Goal: Browse casually: Explore the website without a specific task or goal

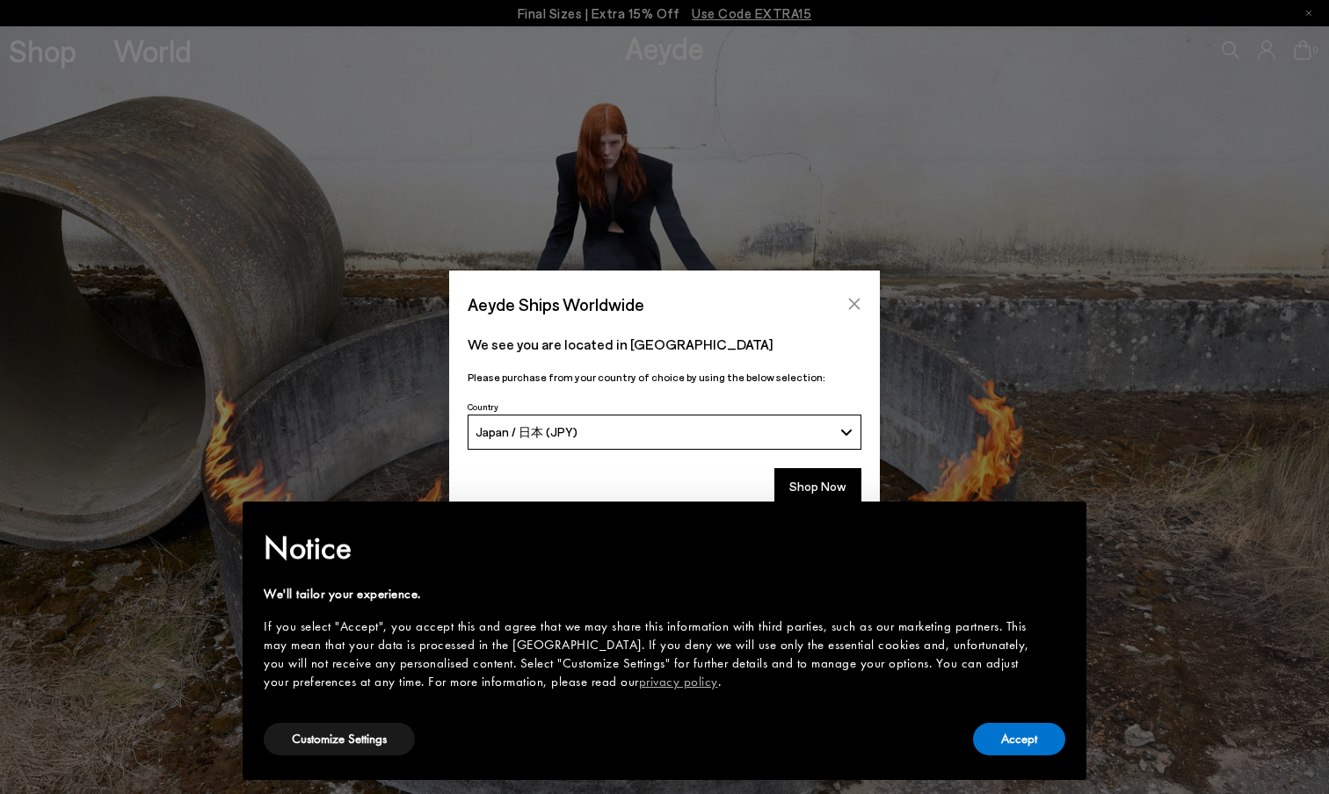
click at [859, 298] on icon "Close" at bounding box center [854, 304] width 14 height 14
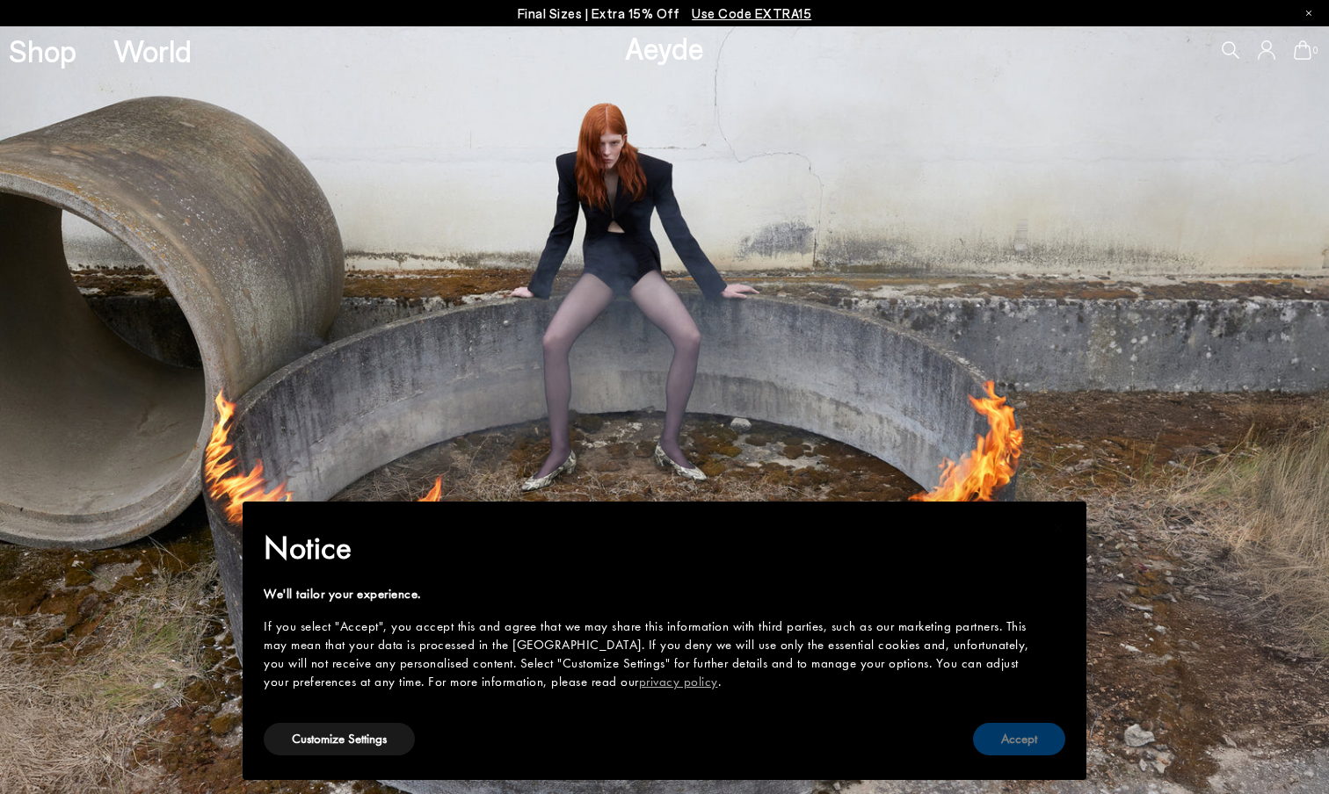
click at [1017, 735] on button "Accept" at bounding box center [1019, 739] width 92 height 33
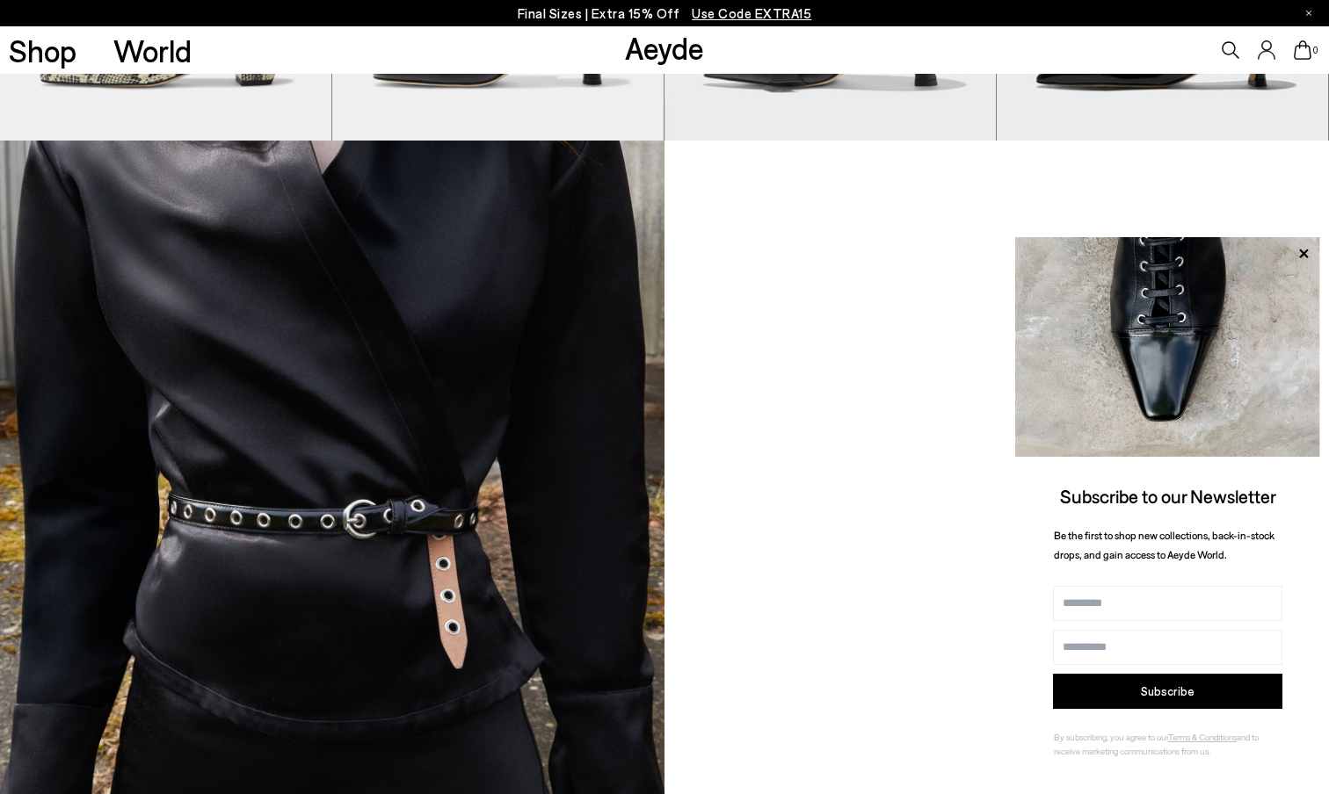
scroll to position [1874, 0]
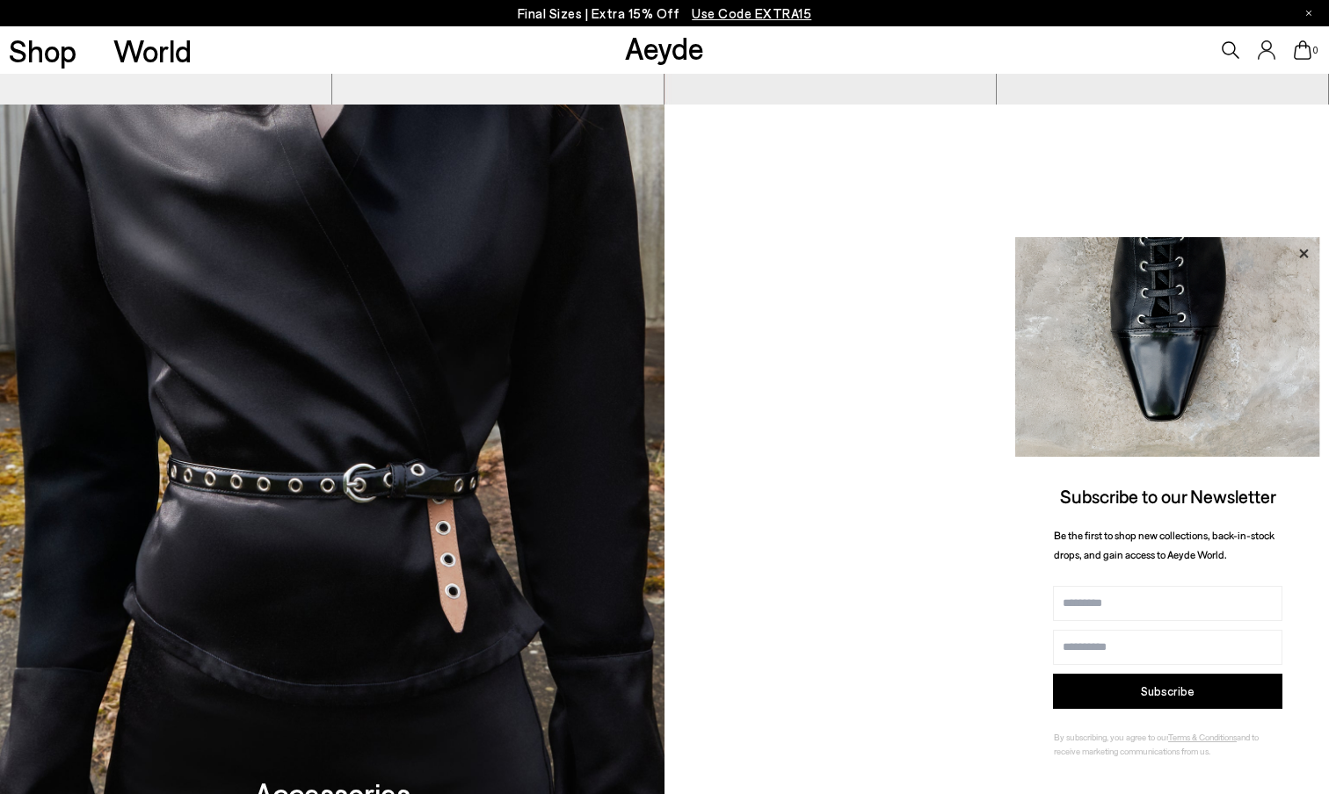
click at [1303, 253] on icon at bounding box center [1303, 253] width 9 height 9
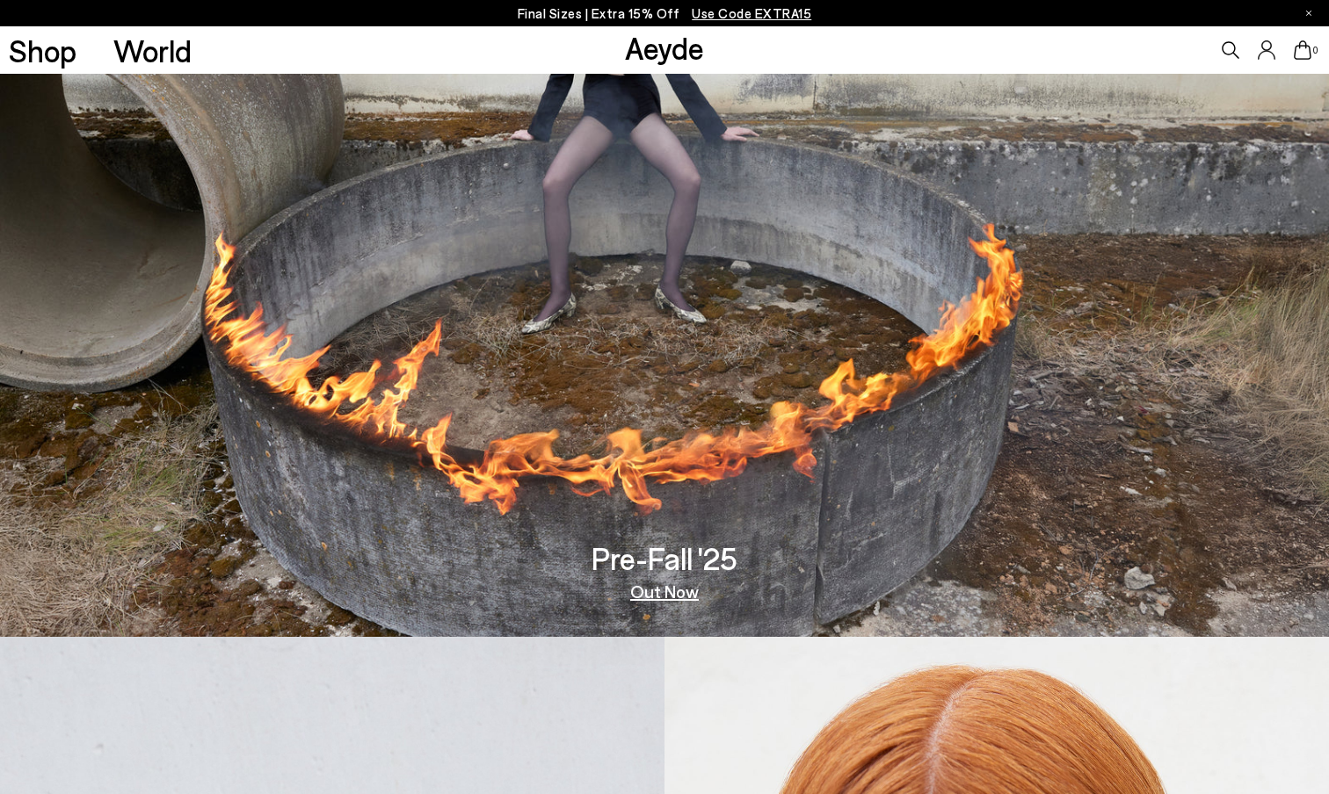
scroll to position [0, 0]
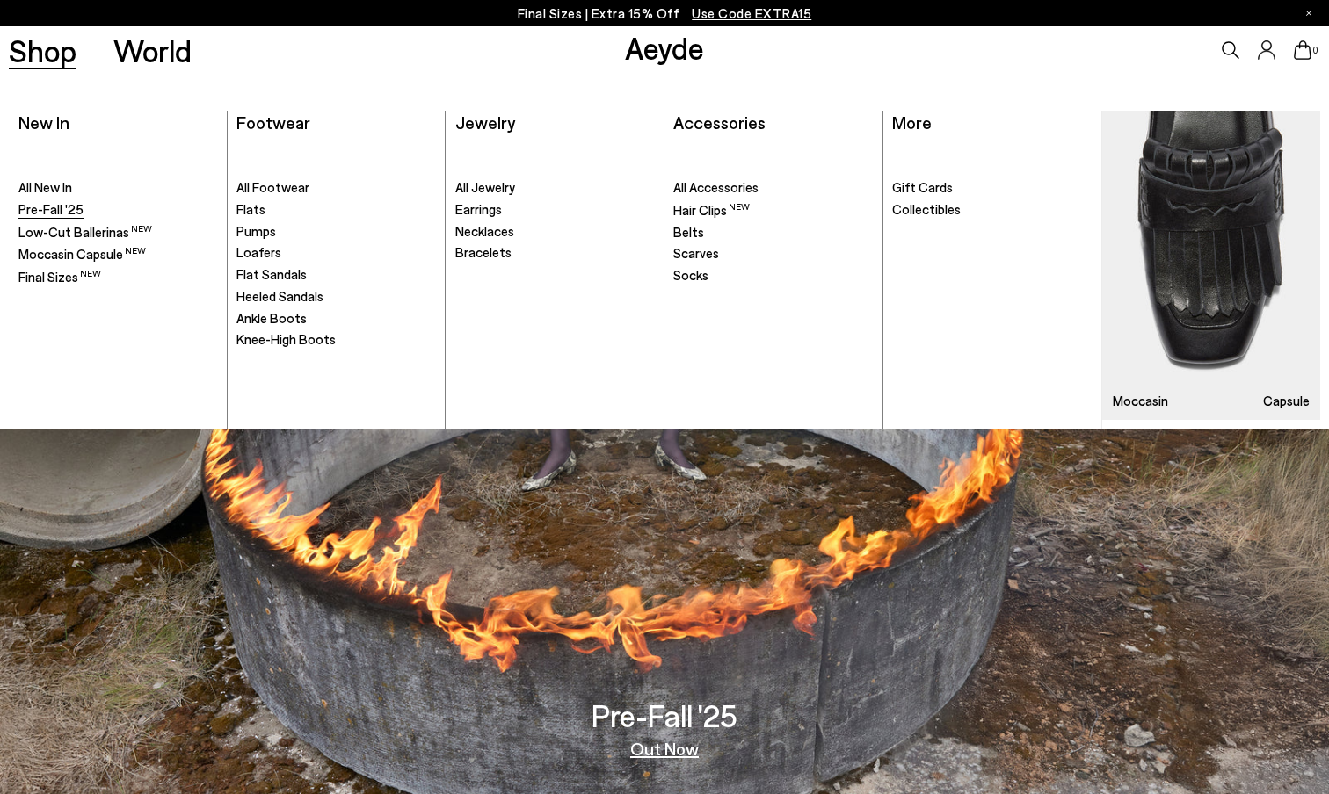
click at [50, 212] on span "Pre-Fall '25" at bounding box center [50, 209] width 65 height 16
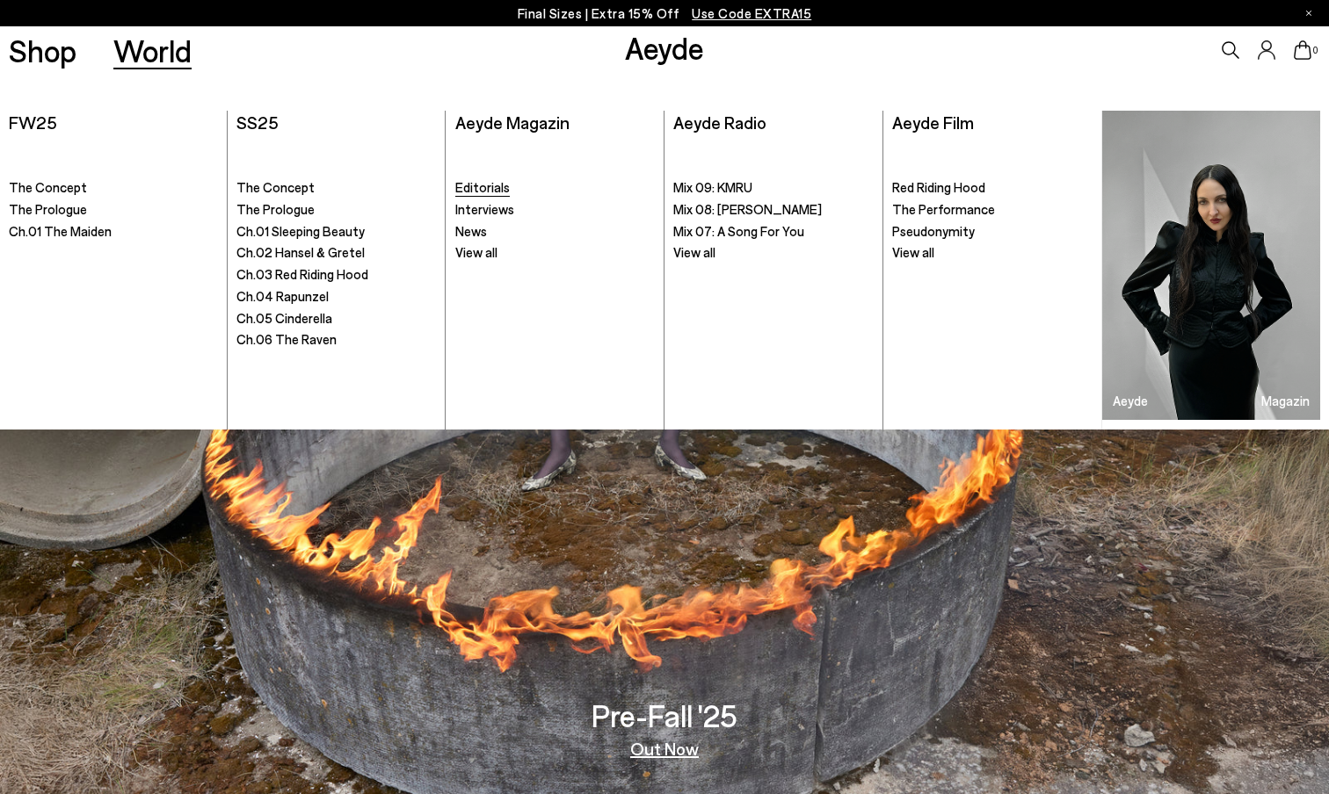
click at [489, 182] on span "Editorials" at bounding box center [482, 187] width 54 height 16
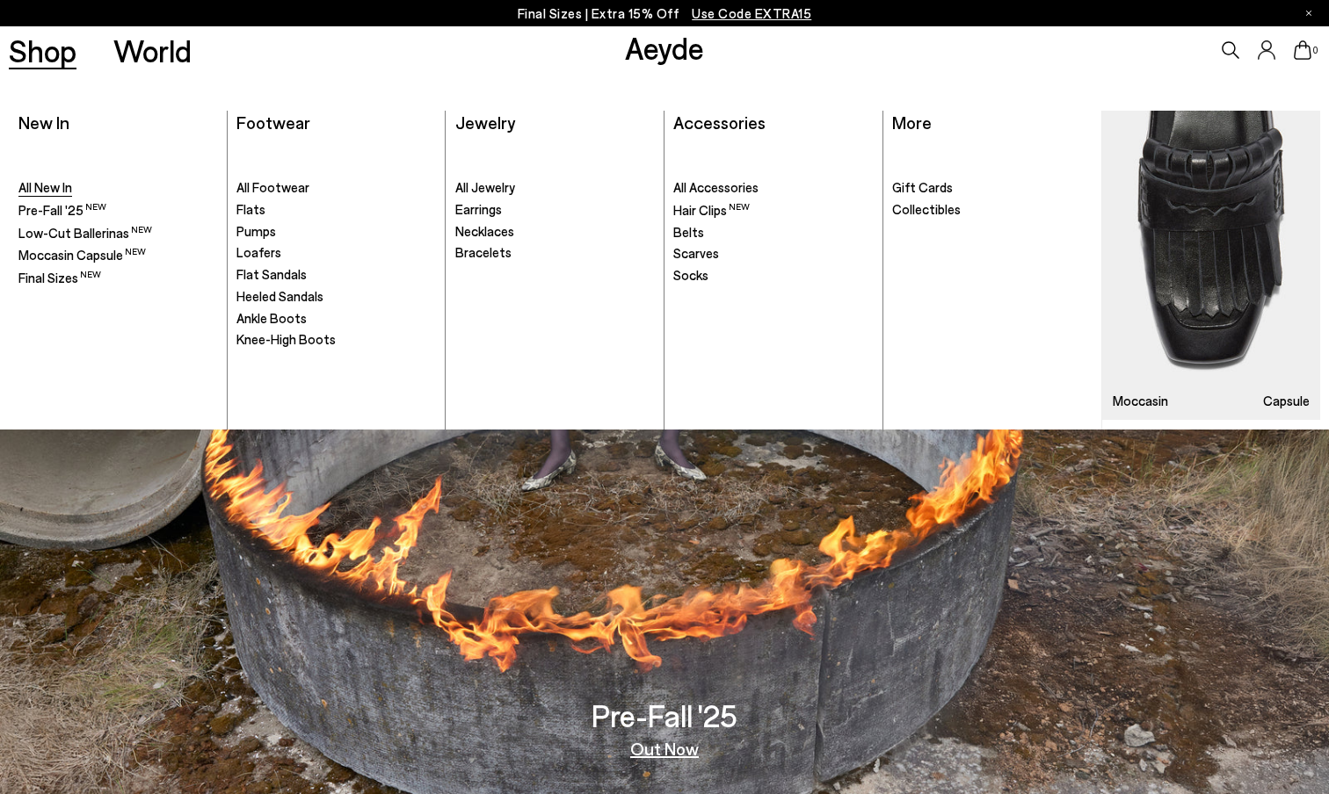
click at [51, 186] on span "All New In" at bounding box center [45, 187] width 54 height 16
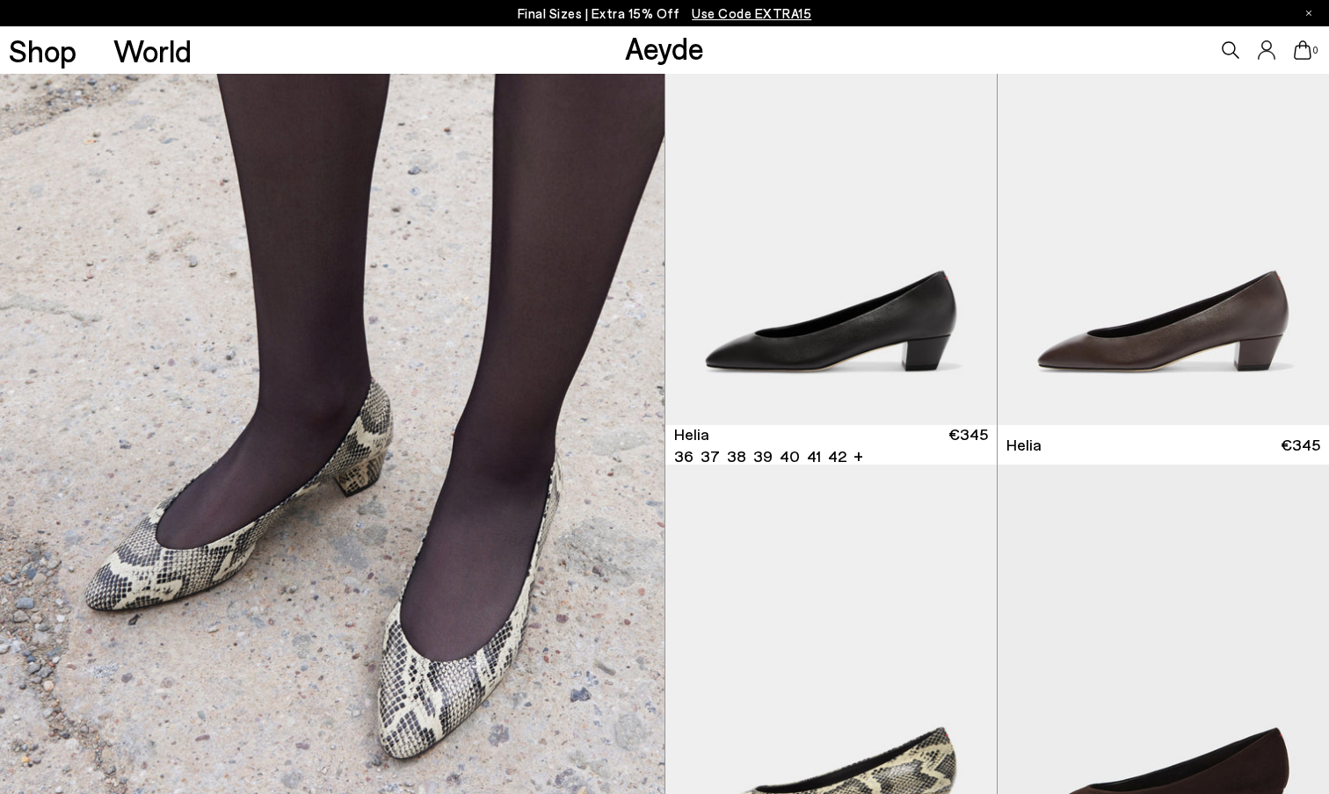
scroll to position [1337, 0]
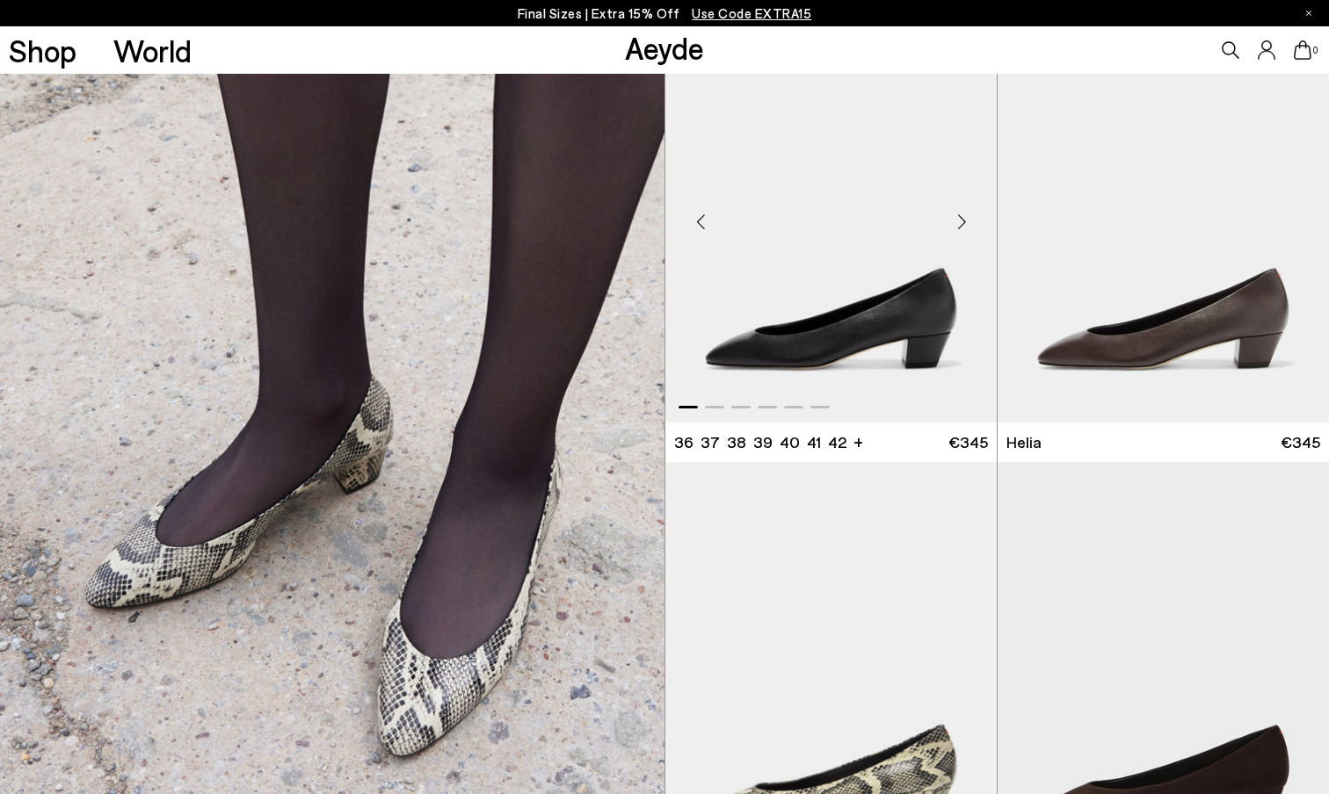
click at [958, 226] on div "Next slide" at bounding box center [961, 221] width 53 height 53
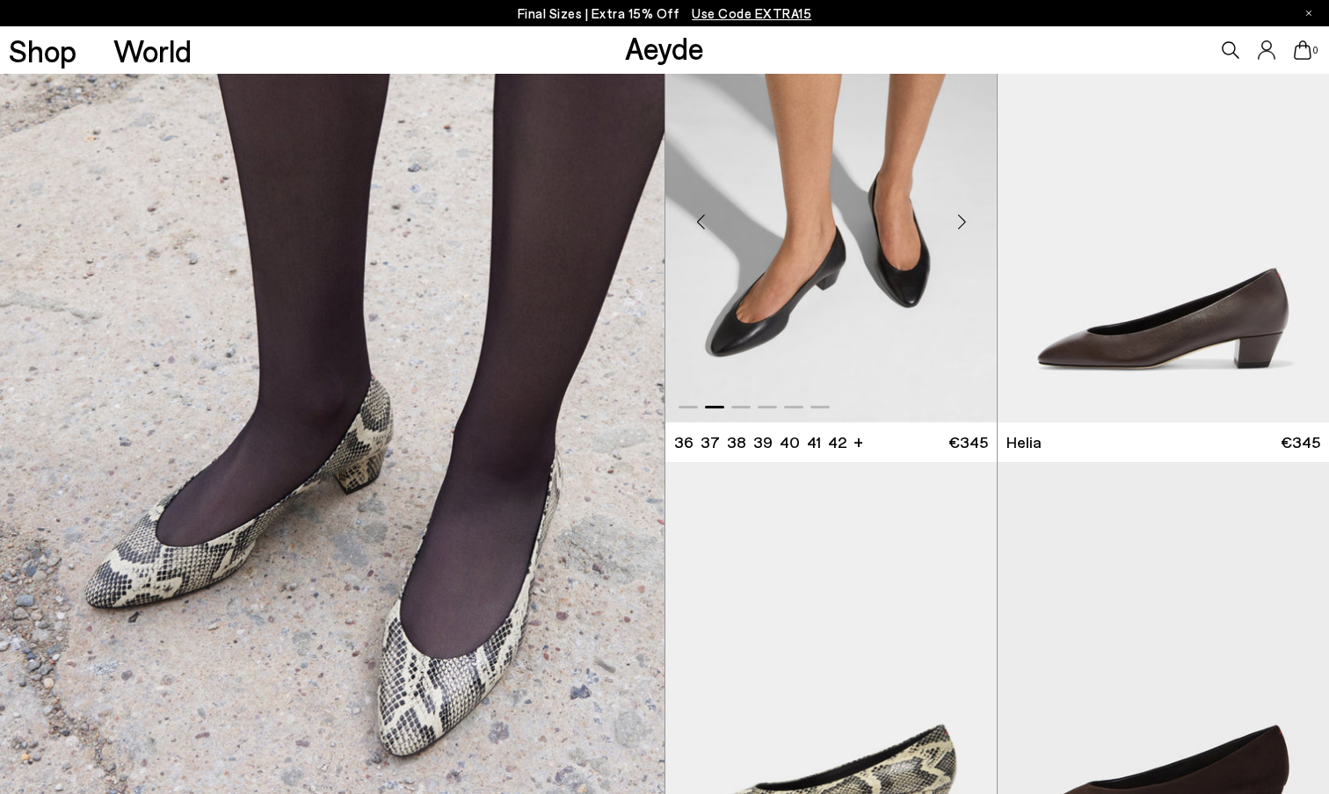
click at [701, 216] on div "Previous slide" at bounding box center [700, 221] width 53 height 53
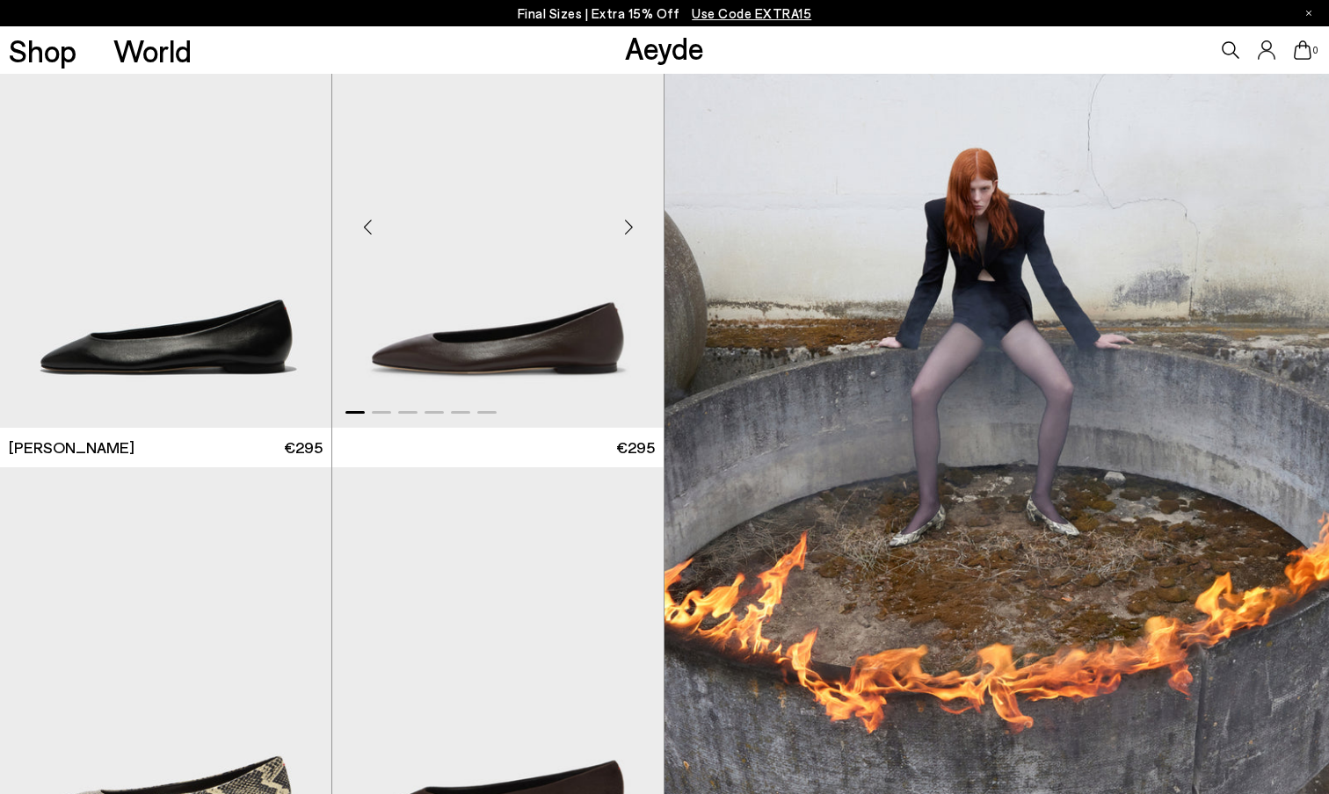
scroll to position [0, 0]
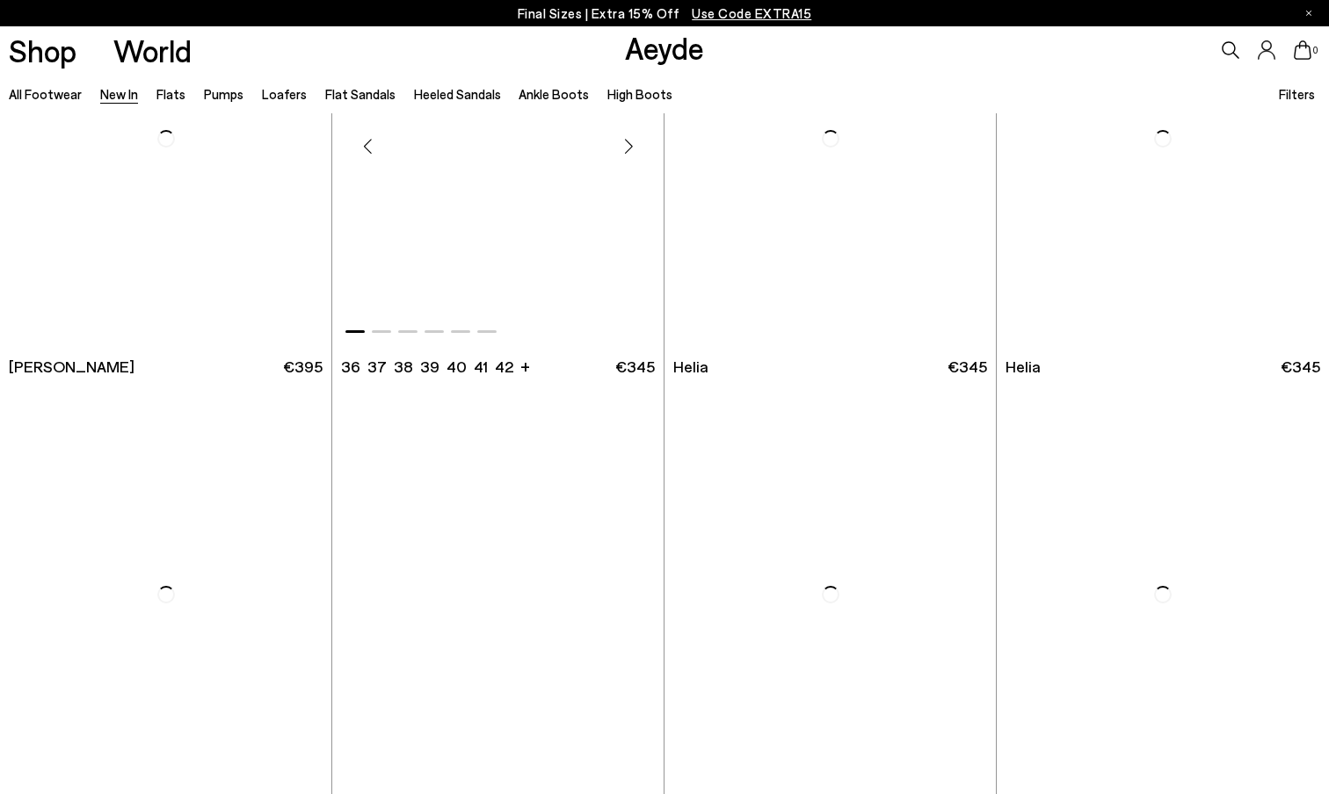
scroll to position [1530, 0]
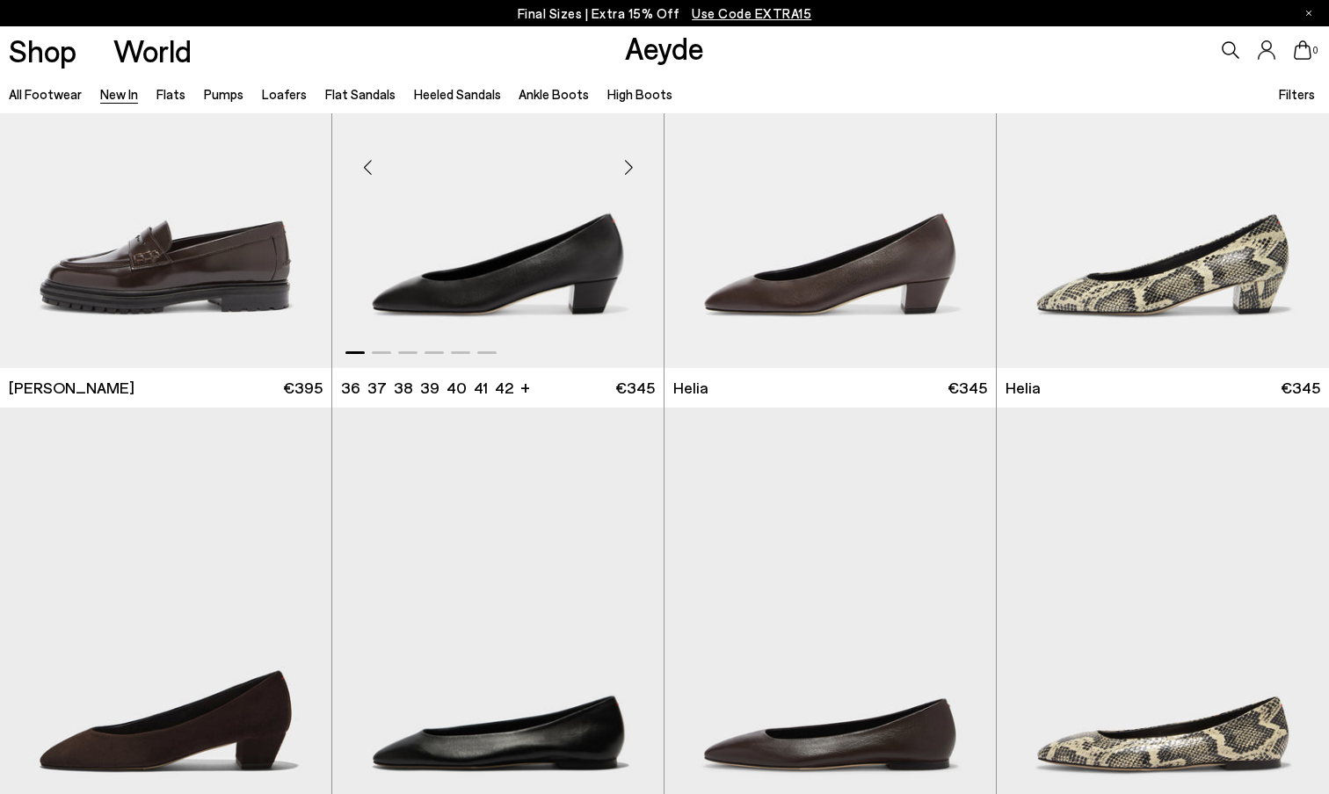
click at [530, 232] on img "1 / 6" at bounding box center [497, 160] width 331 height 417
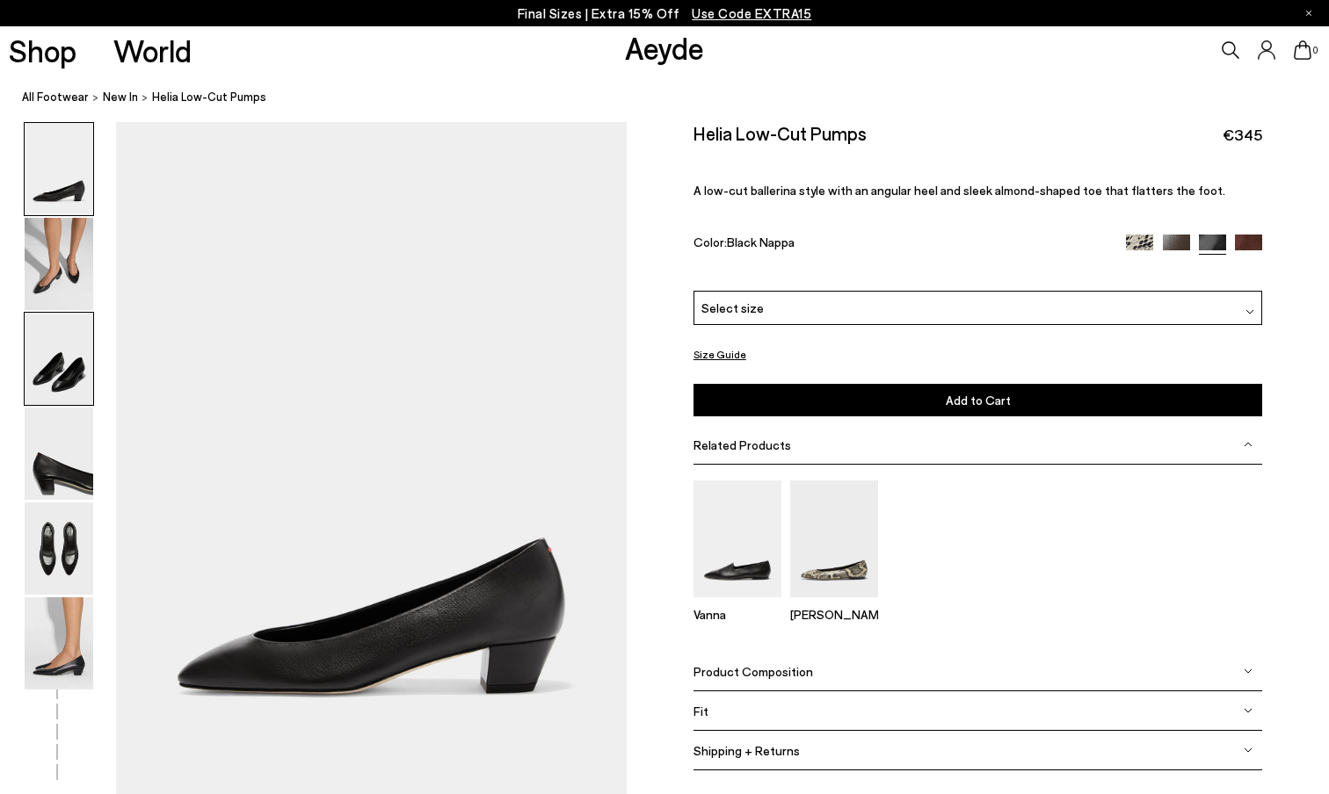
click at [58, 388] on img at bounding box center [59, 359] width 69 height 92
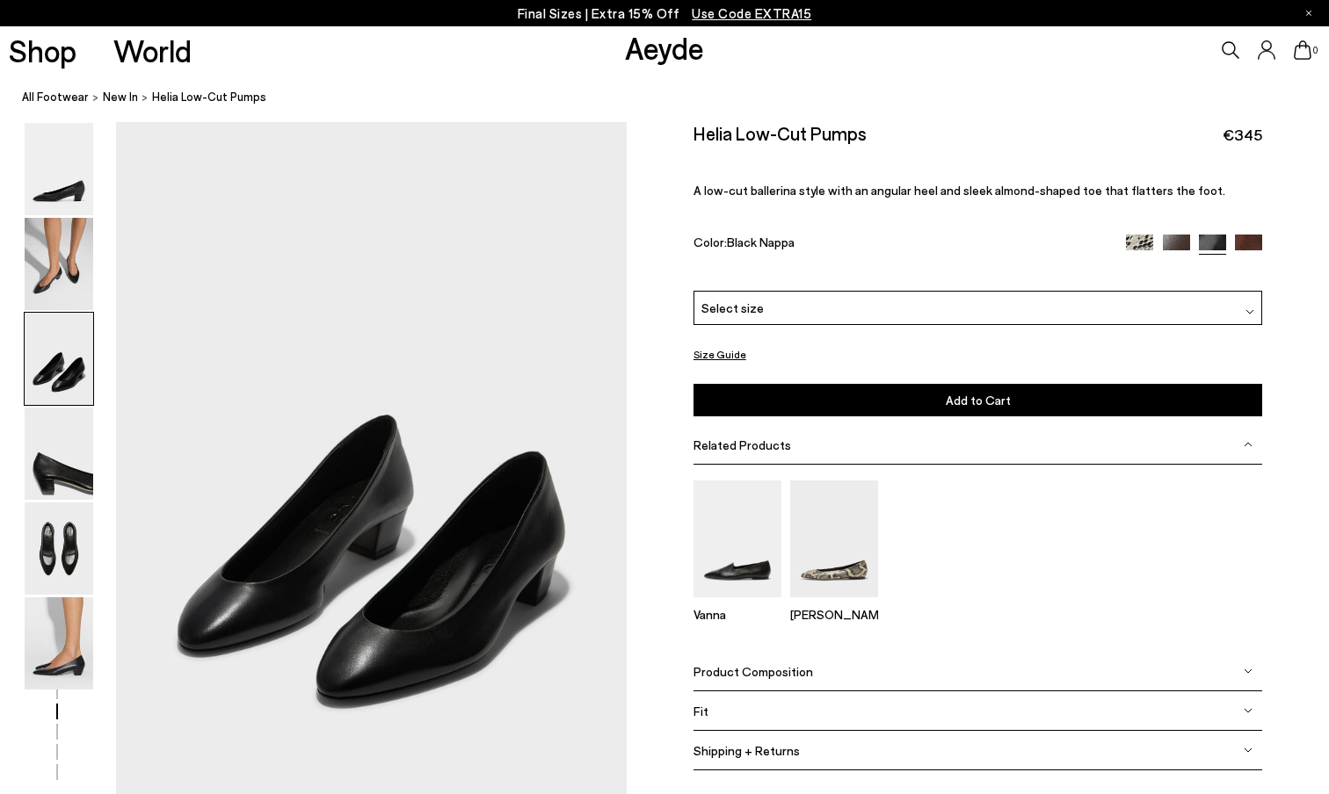
scroll to position [1360, 0]
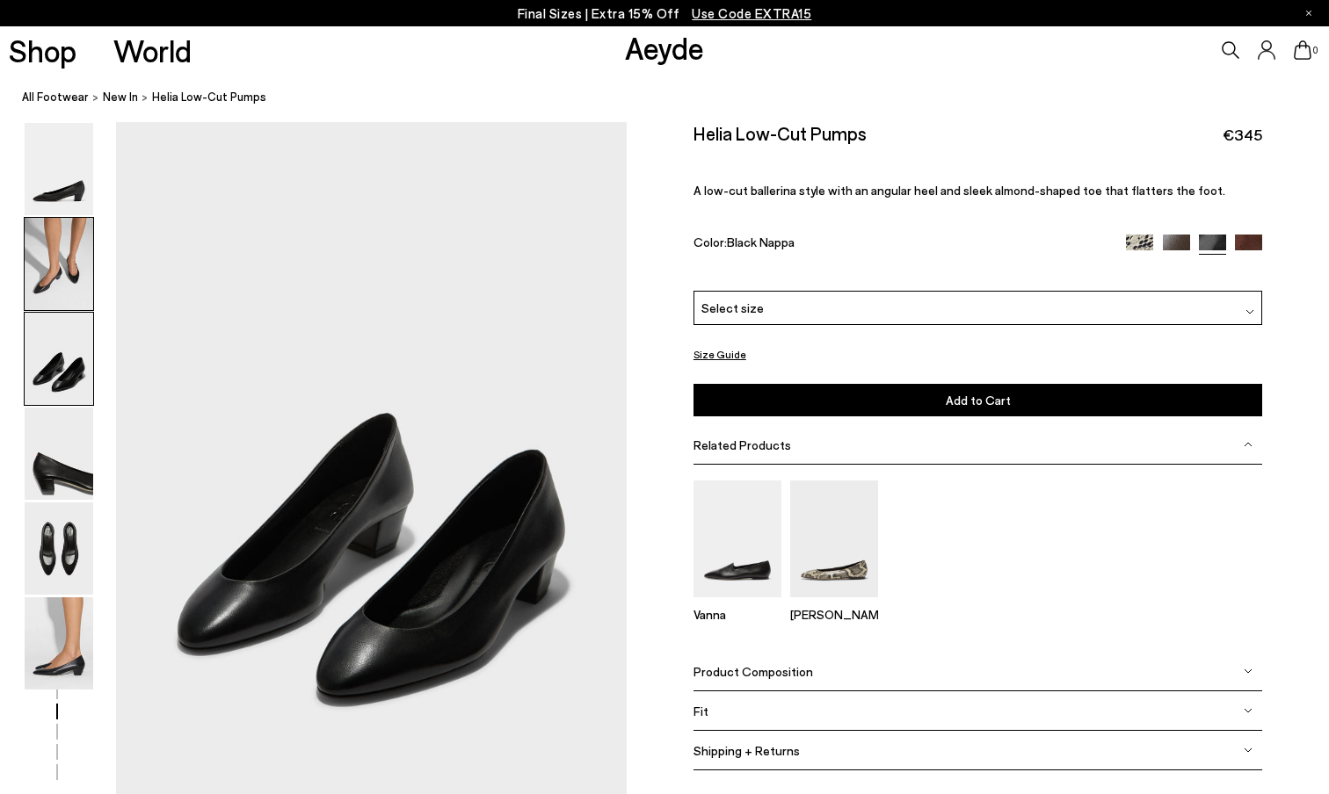
click at [49, 268] on img at bounding box center [59, 264] width 69 height 92
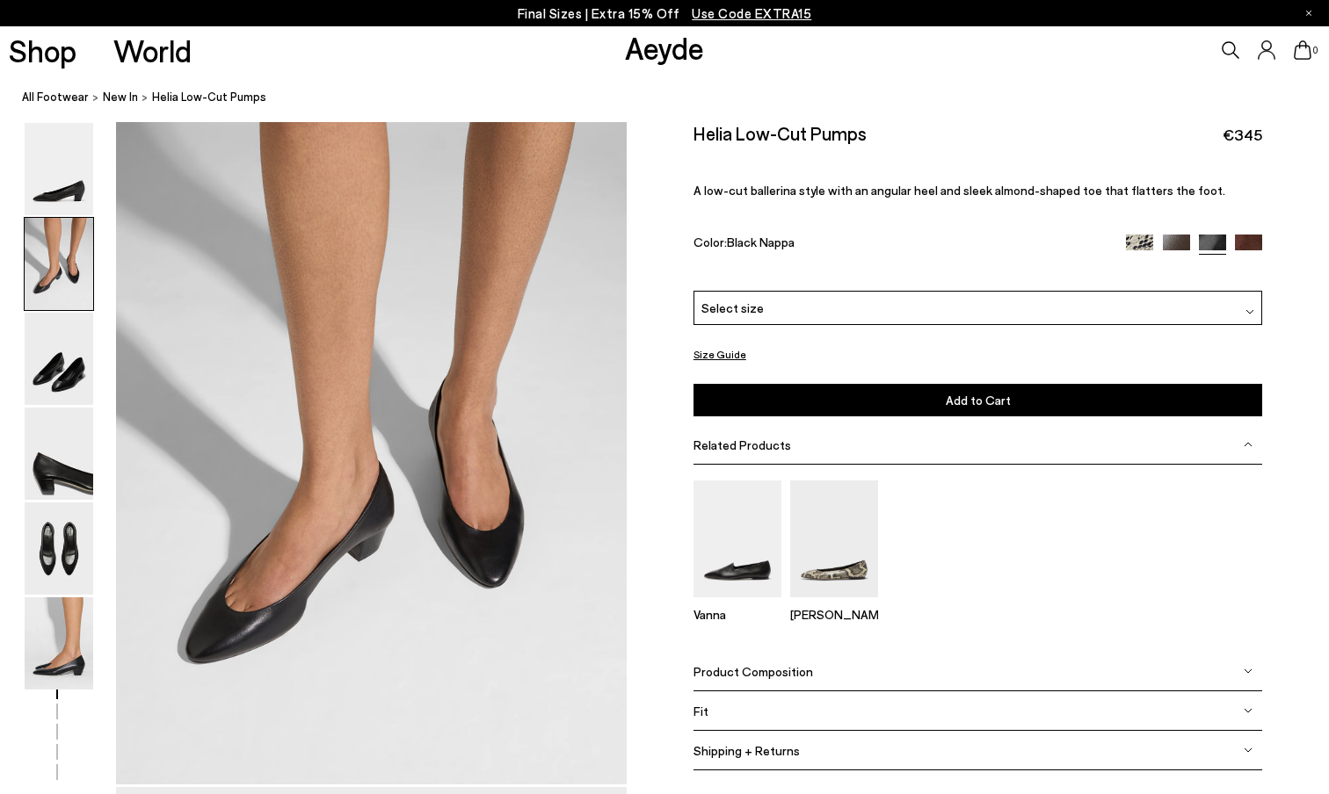
scroll to position [677, 0]
